Goal: Book appointment/travel/reservation

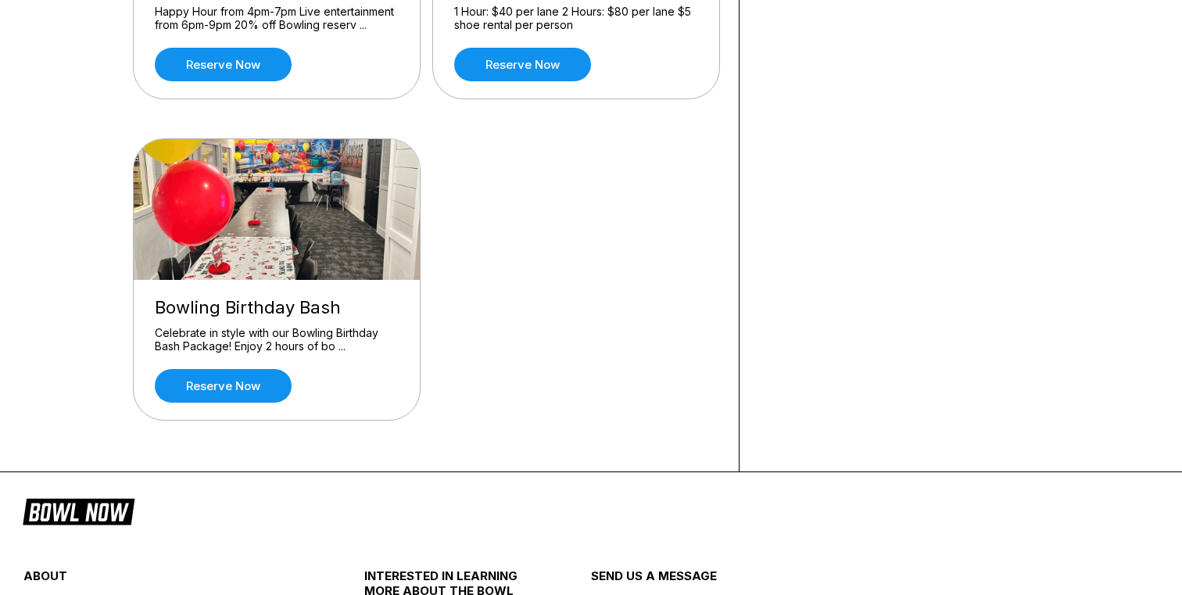
scroll to position [480, 0]
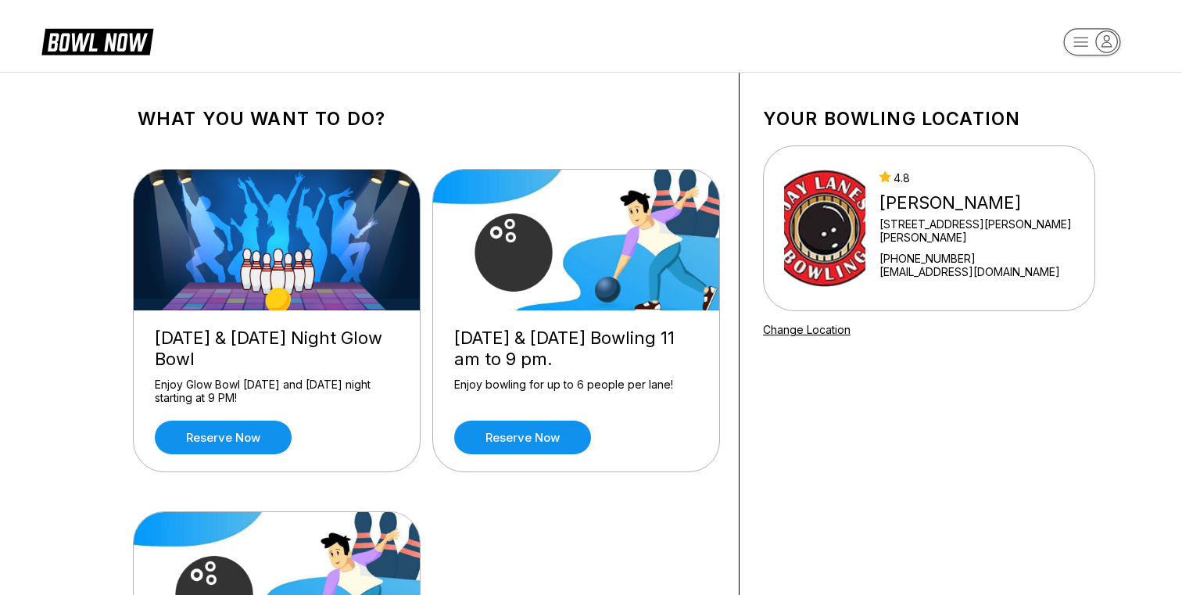
scroll to position [1, 0]
